Goal: Task Accomplishment & Management: Use online tool/utility

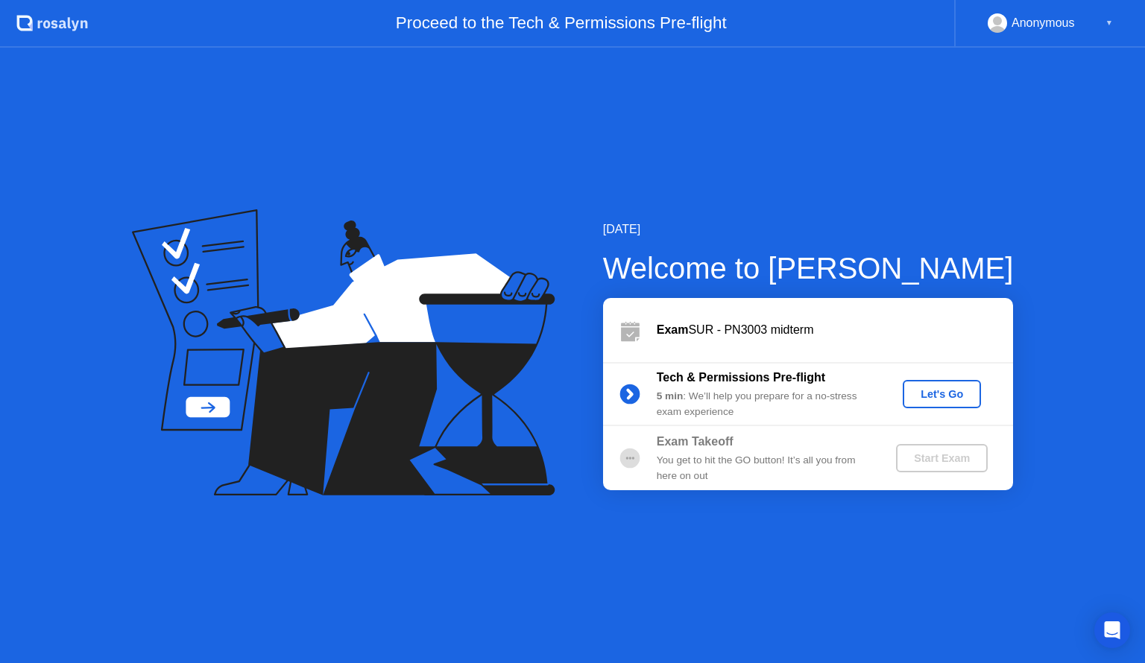
click at [953, 394] on div "Let's Go" at bounding box center [942, 394] width 66 height 12
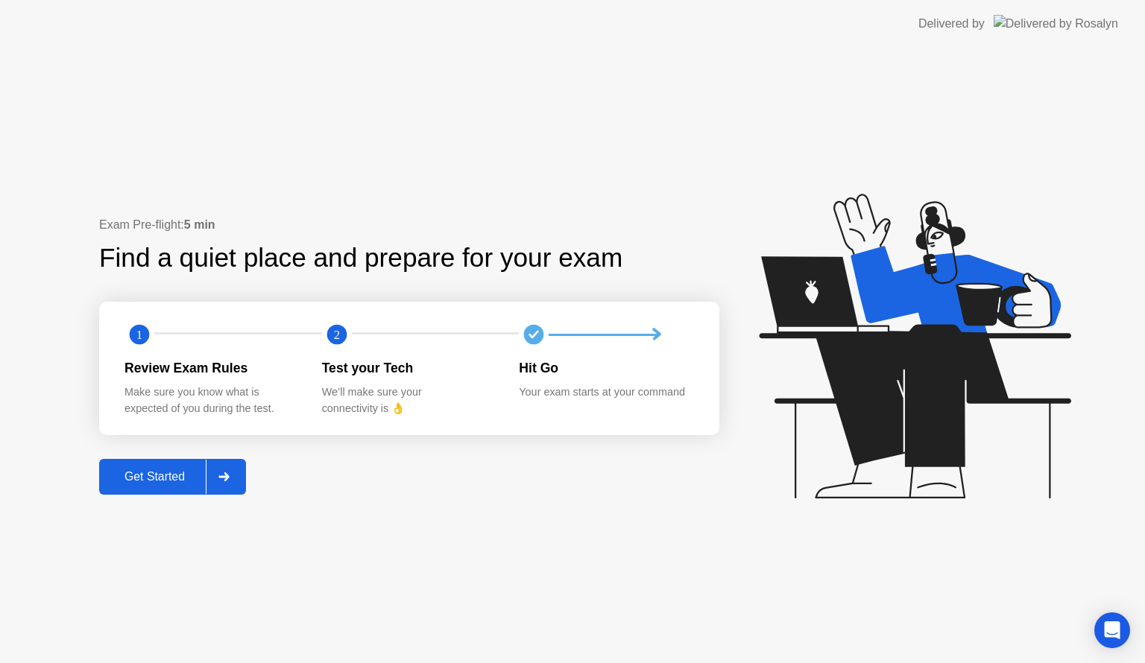
click at [160, 463] on button "Get Started" at bounding box center [172, 477] width 147 height 36
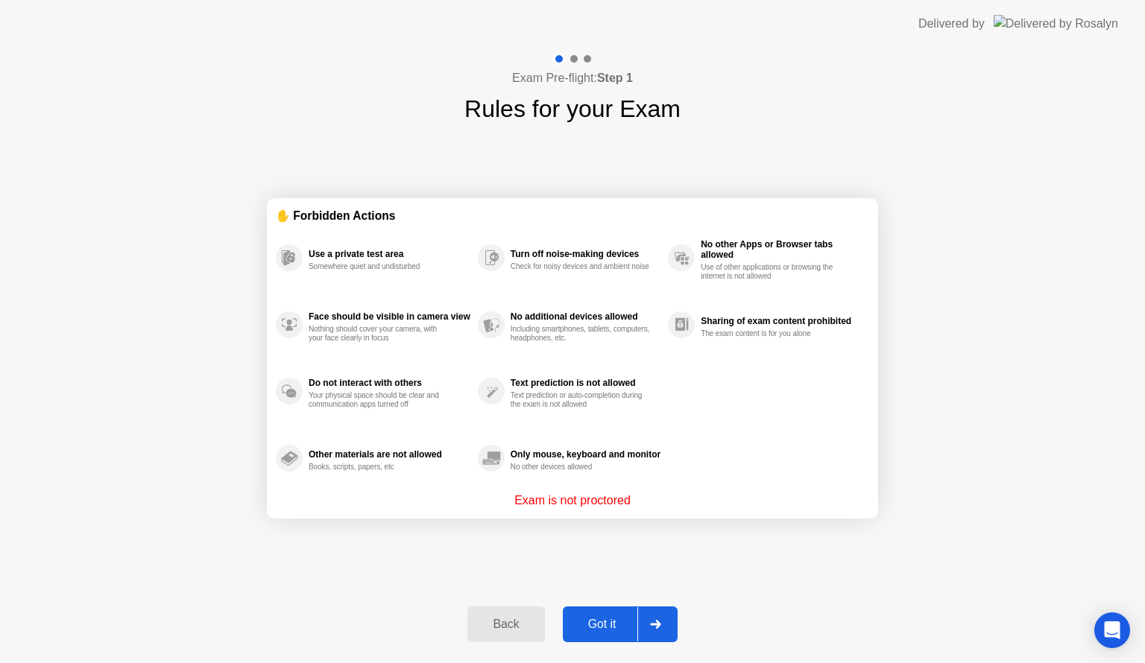
click at [602, 622] on div "Got it" at bounding box center [602, 624] width 70 height 13
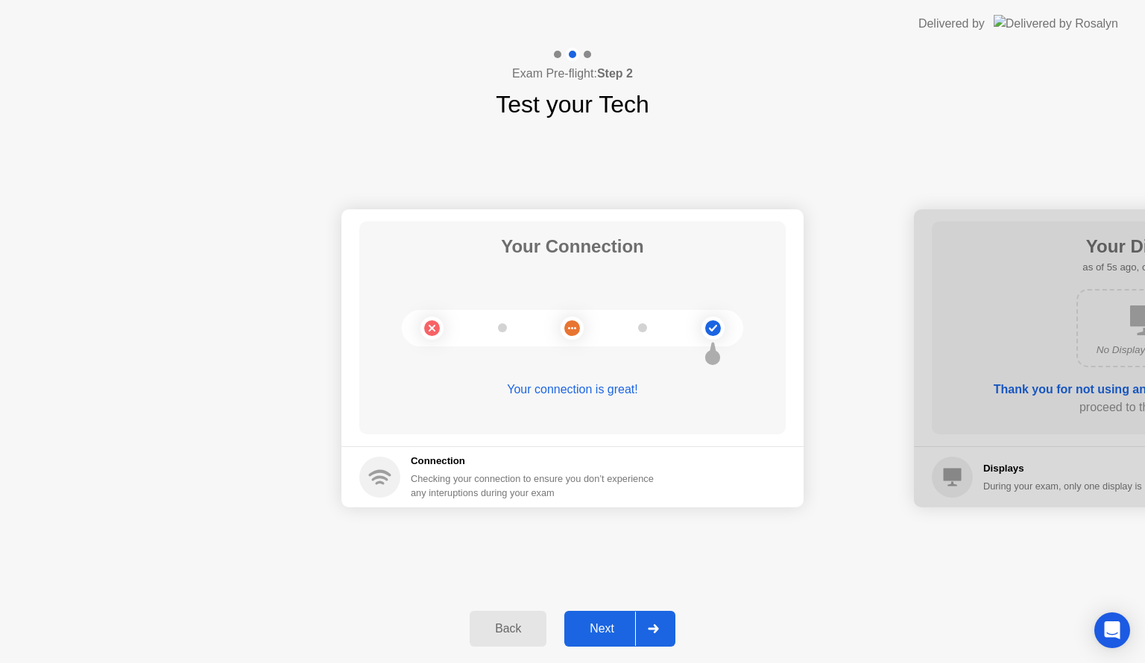
click at [602, 628] on div "Next" at bounding box center [602, 628] width 66 height 13
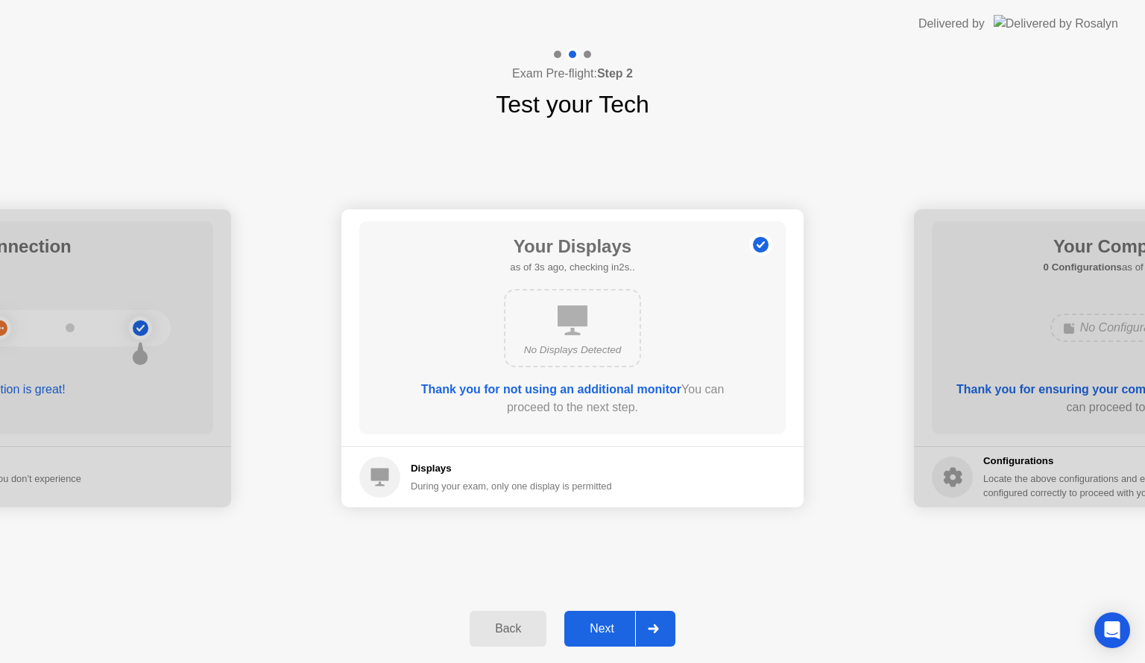
click at [602, 628] on div "Next" at bounding box center [602, 628] width 66 height 13
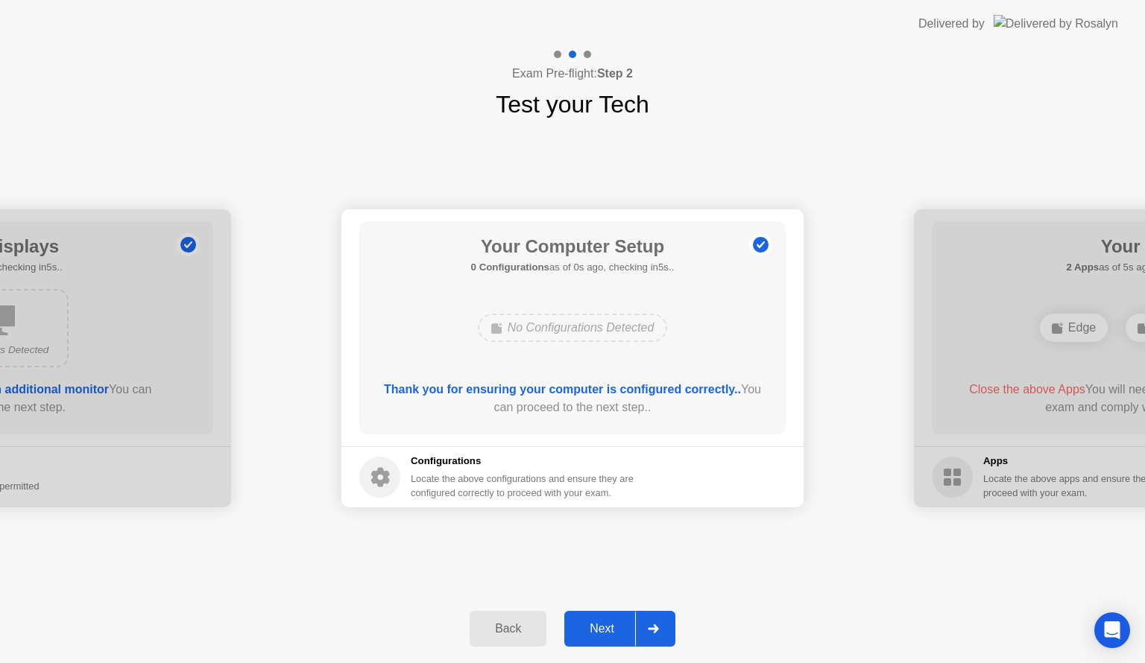
click at [602, 628] on div "Next" at bounding box center [602, 628] width 66 height 13
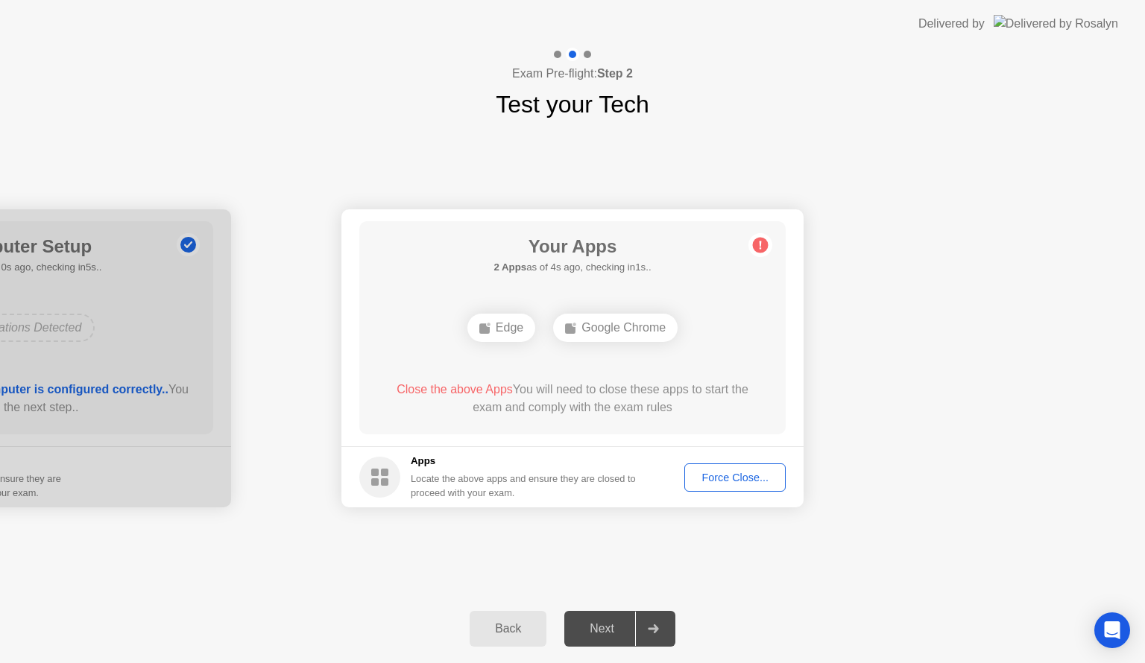
click at [707, 479] on div "Force Close..." at bounding box center [735, 478] width 91 height 12
click at [720, 473] on div "Force Close..." at bounding box center [735, 478] width 91 height 12
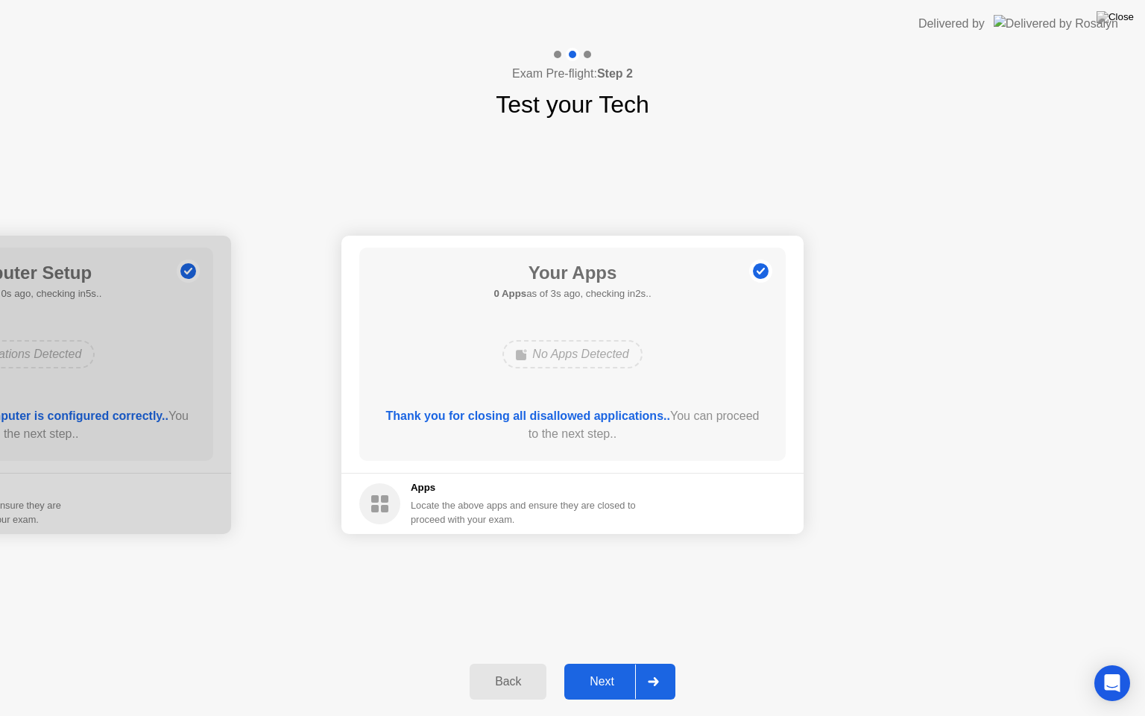
click at [597, 663] on div "Next" at bounding box center [602, 681] width 66 height 13
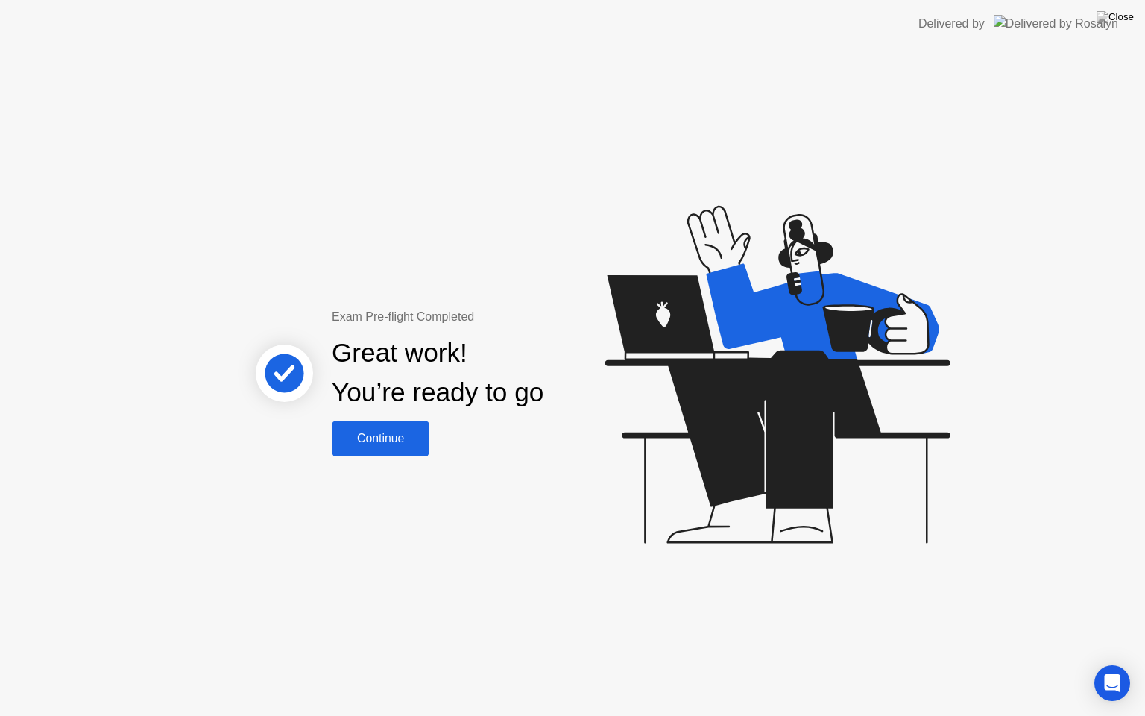
click at [417, 444] on div "Continue" at bounding box center [380, 438] width 89 height 13
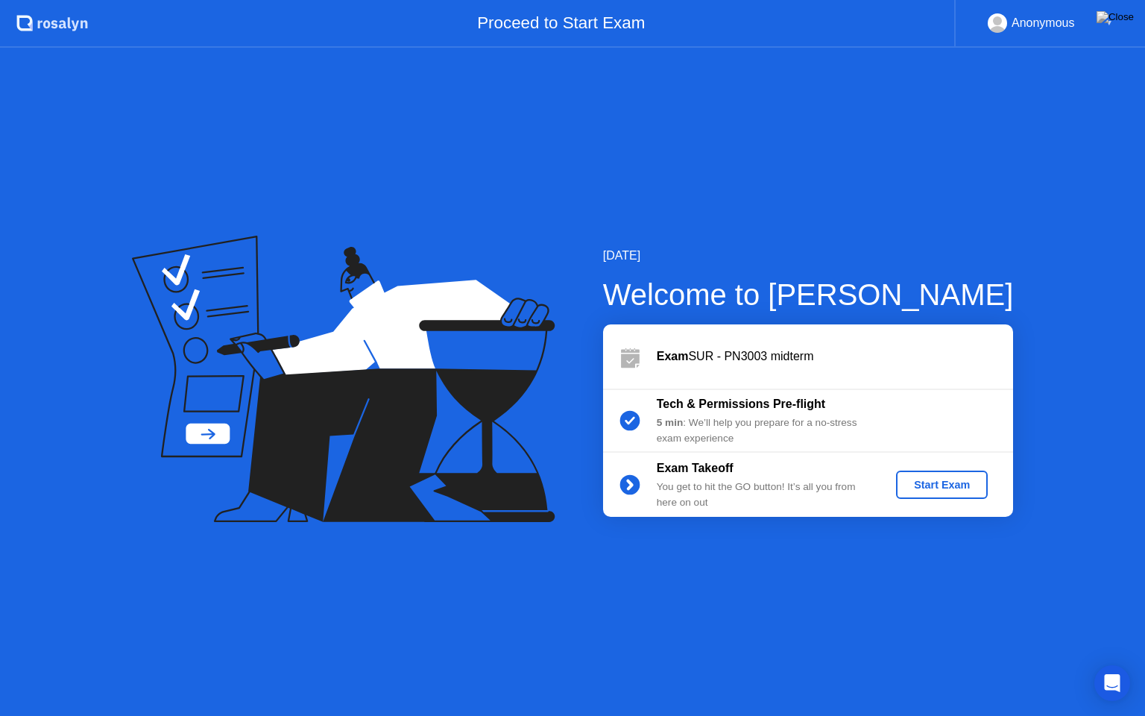
click at [921, 488] on div "Start Exam" at bounding box center [942, 485] width 80 height 12
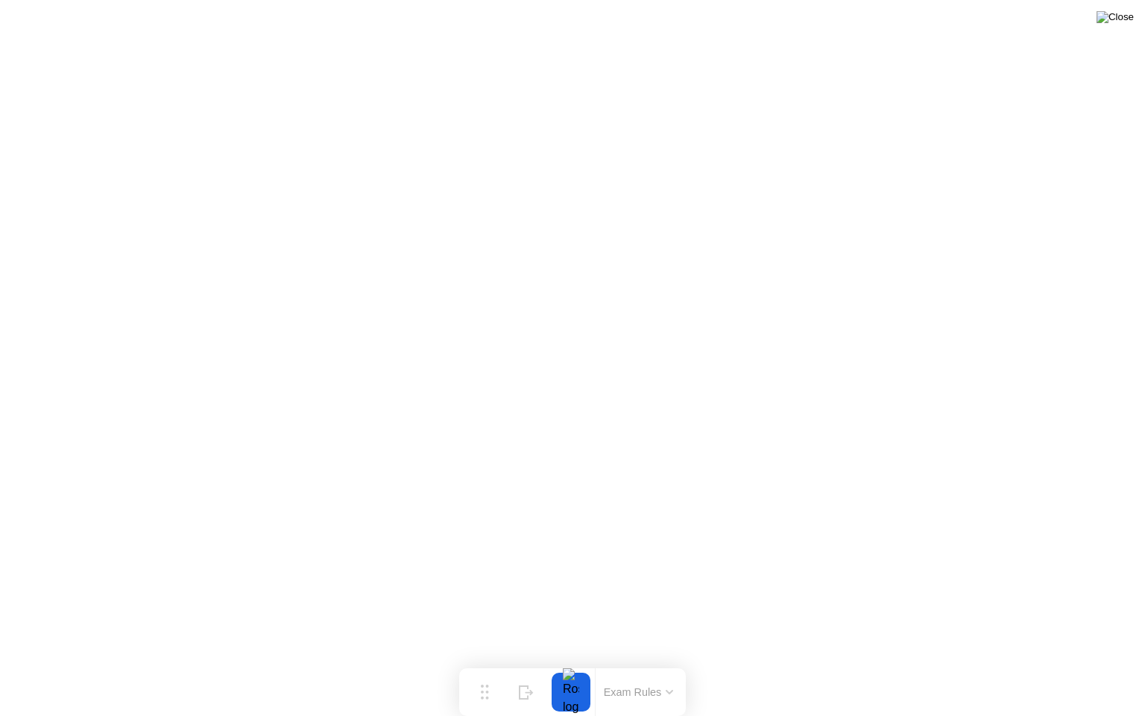
click at [1130, 23] on img at bounding box center [1115, 17] width 37 height 12
